Goal: Task Accomplishment & Management: Manage account settings

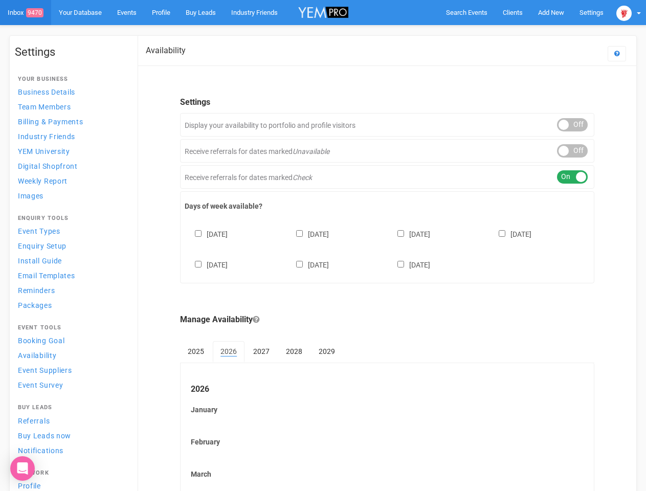
click at [323, 245] on div "[DATE] [DATE] [DATE] [DATE] [DATE] [DATE] [DATE]" at bounding box center [387, 244] width 405 height 61
click at [466, 12] on span "Search Events" at bounding box center [466, 13] width 41 height 8
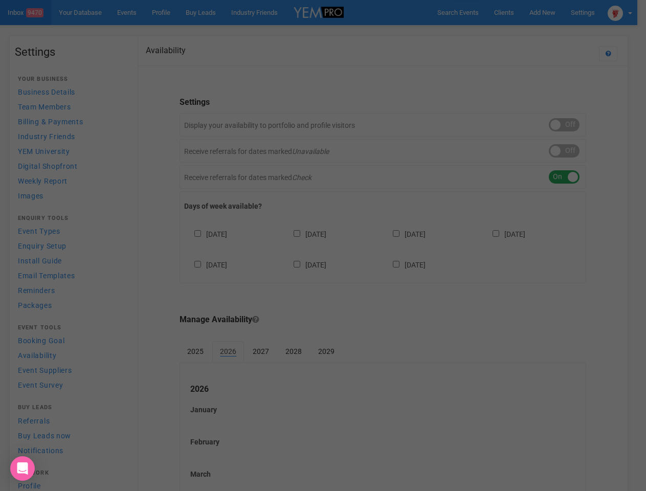
click at [0, 0] on div "Loading..." at bounding box center [0, 0] width 0 height 0
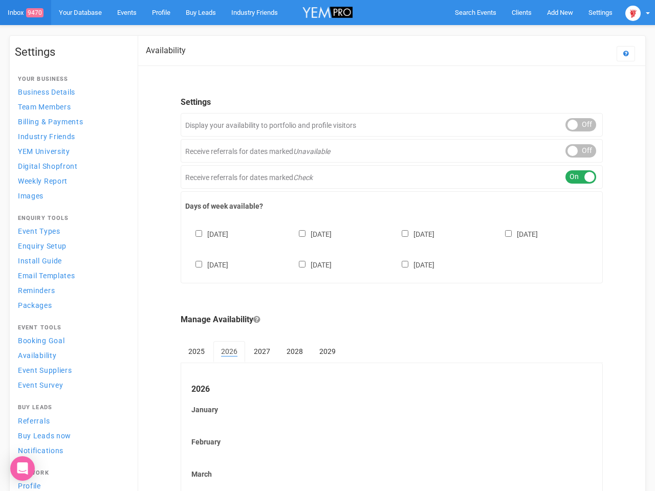
click at [527, 33] on body "Search Events Clients Add New New Client New Event New Enquiry Settings [GEOGRA…" at bounding box center [327, 424] width 655 height 849
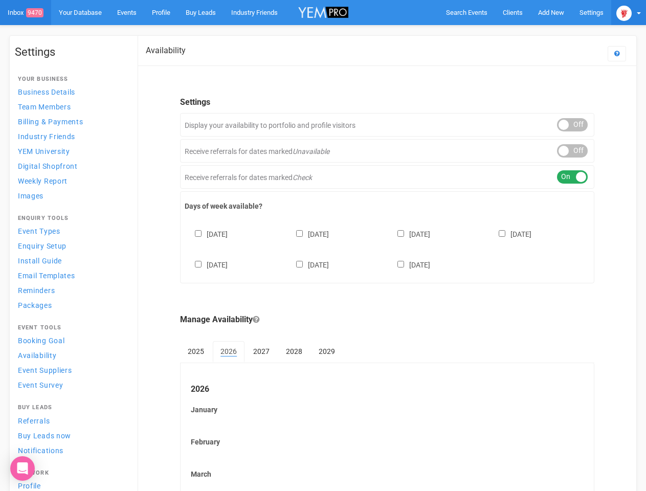
click at [628, 12] on img at bounding box center [623, 13] width 15 height 15
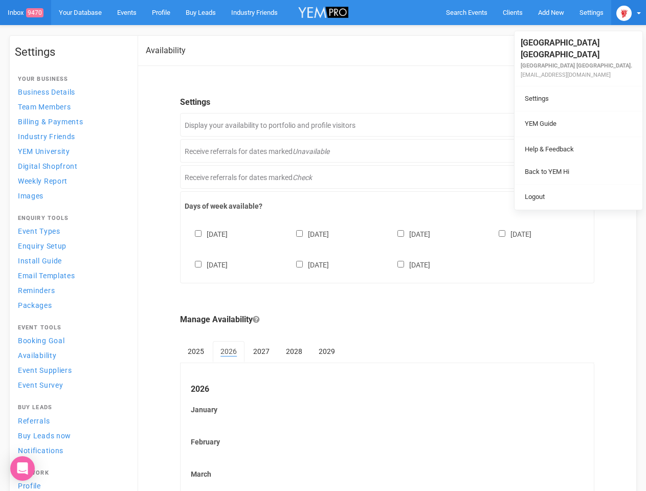
click at [572, 137] on li at bounding box center [578, 137] width 128 height 1
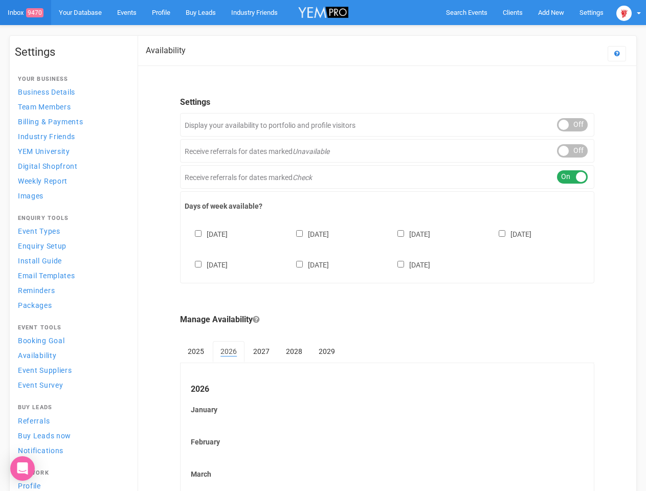
click at [572, 151] on link "Back to YEM Hi" at bounding box center [578, 161] width 123 height 20
click at [572, 177] on body "Search Events Clients Add New New Client New Event New Enquiry Settings [GEOGRA…" at bounding box center [323, 424] width 646 height 849
click at [387, 248] on div "[DATE] [DATE] [DATE] [DATE] [DATE] [DATE] [DATE]" at bounding box center [387, 244] width 405 height 61
click at [323, 245] on div "[DATE] [DATE] [DATE] [DATE] [DATE] [DATE] [DATE]" at bounding box center [387, 244] width 405 height 61
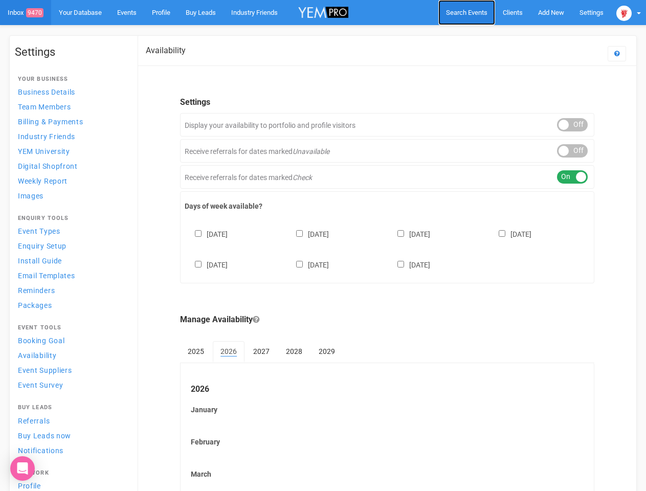
click at [466, 12] on span "Search Events" at bounding box center [466, 13] width 41 height 8
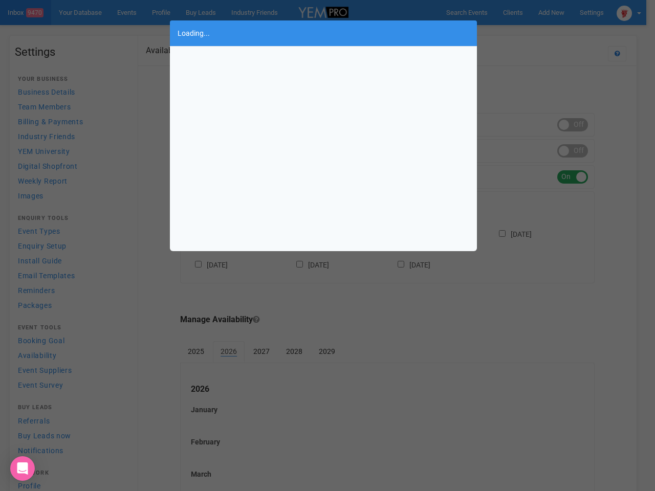
click at [551, 12] on body "Search Events Clients Add New New Client New Event New Enquiry Settings [GEOGRA…" at bounding box center [327, 424] width 655 height 849
click at [527, 33] on div "Loading..." at bounding box center [327, 245] width 655 height 491
click at [628, 12] on div "Loading..." at bounding box center [327, 245] width 655 height 491
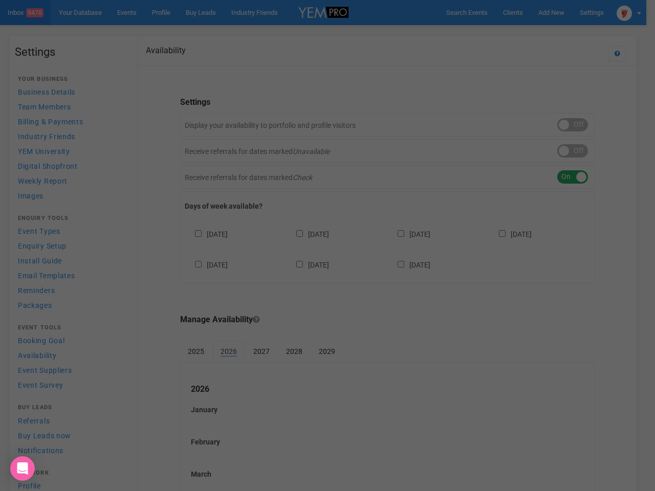
click at [572, 125] on div "Loading..." at bounding box center [327, 245] width 655 height 491
click at [572, 151] on div "ON OFF" at bounding box center [572, 150] width 31 height 13
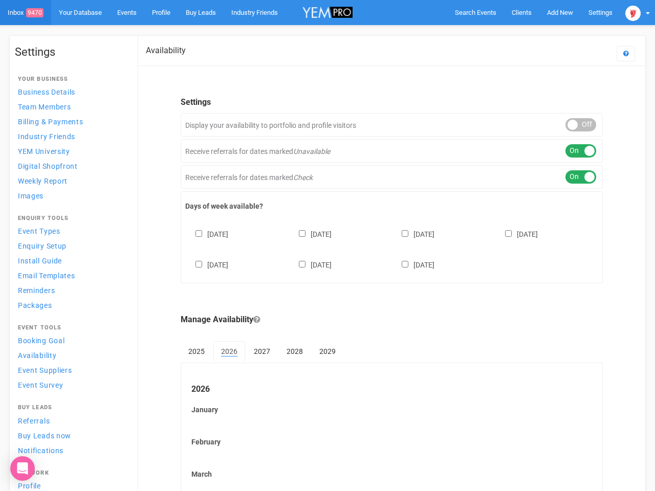
click at [572, 177] on div "ON OFF" at bounding box center [580, 176] width 31 height 13
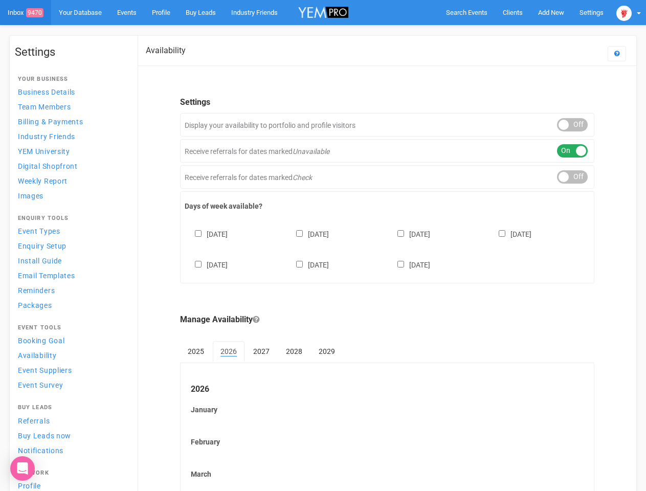
click at [387, 248] on div "[DATE] [DATE] [DATE] [DATE] [DATE] [DATE] [DATE]" at bounding box center [387, 244] width 405 height 61
click at [323, 245] on div "[DATE] [DATE] [DATE] [DATE] [DATE] [DATE] [DATE]" at bounding box center [387, 244] width 405 height 61
click at [466, 12] on span "Search Events" at bounding box center [466, 13] width 41 height 8
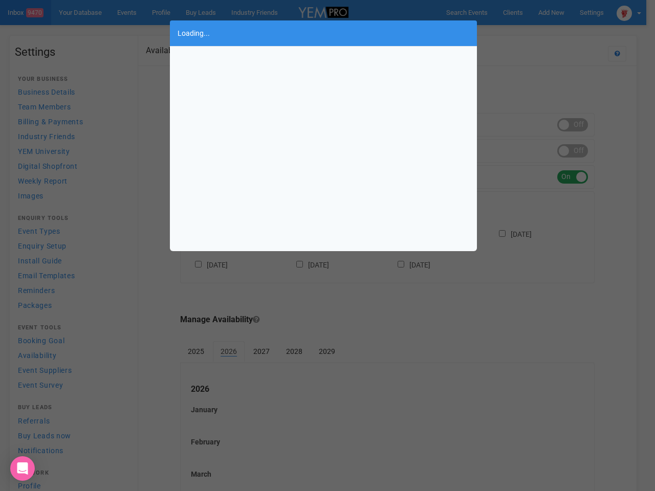
click at [551, 12] on div "Loading..." at bounding box center [327, 245] width 655 height 491
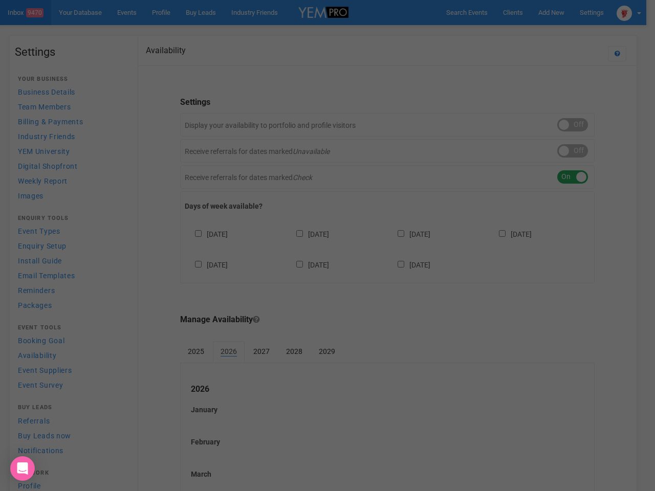
click at [527, 33] on div "Loading..." at bounding box center [327, 245] width 655 height 491
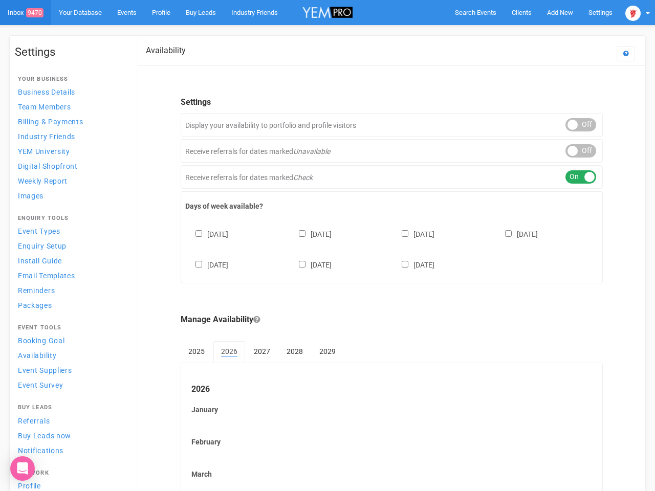
click at [628, 12] on img at bounding box center [632, 13] width 15 height 15
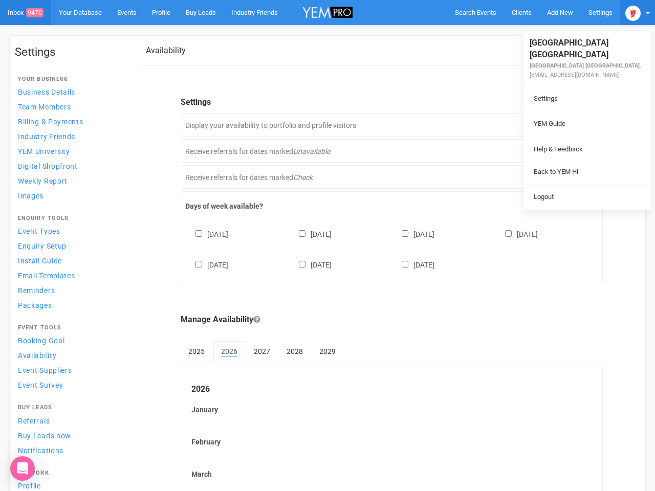
click at [572, 137] on li at bounding box center [587, 137] width 128 height 1
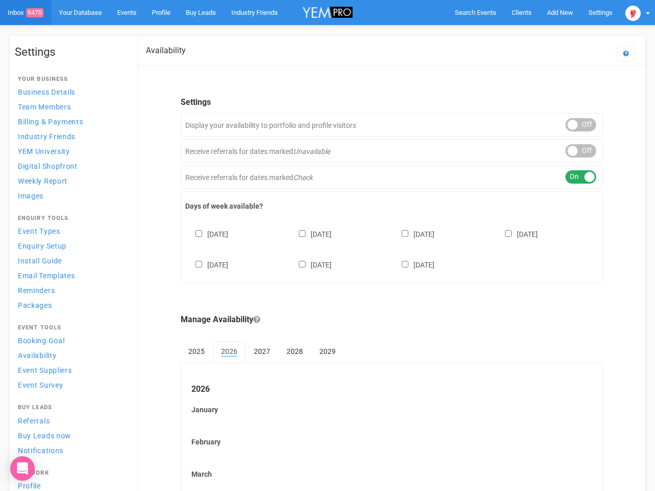
click at [572, 151] on li "Back to YEM Hi" at bounding box center [587, 161] width 128 height 20
click at [572, 177] on li "Logout" at bounding box center [587, 186] width 128 height 20
click at [387, 248] on div "[DATE] [DATE] [DATE] [DATE] [DATE] [DATE] [DATE]" at bounding box center [391, 244] width 413 height 61
